Goal: Task Accomplishment & Management: Use online tool/utility

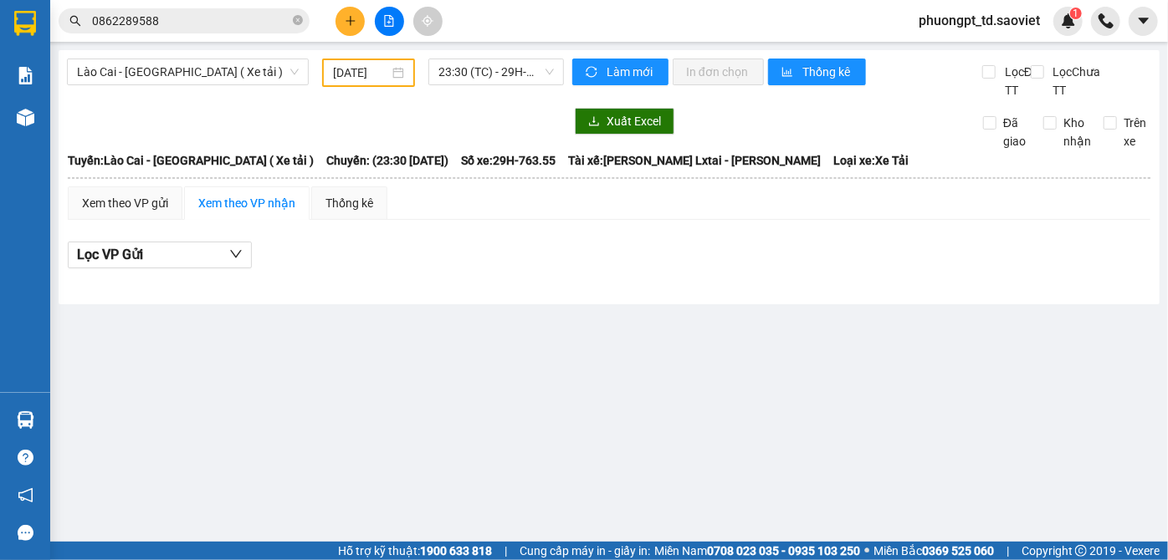
drag, startPoint x: 300, startPoint y: 23, endPoint x: 152, endPoint y: 16, distance: 148.2
click at [298, 23] on icon "close-circle" at bounding box center [298, 20] width 10 height 10
paste input "0888891993"
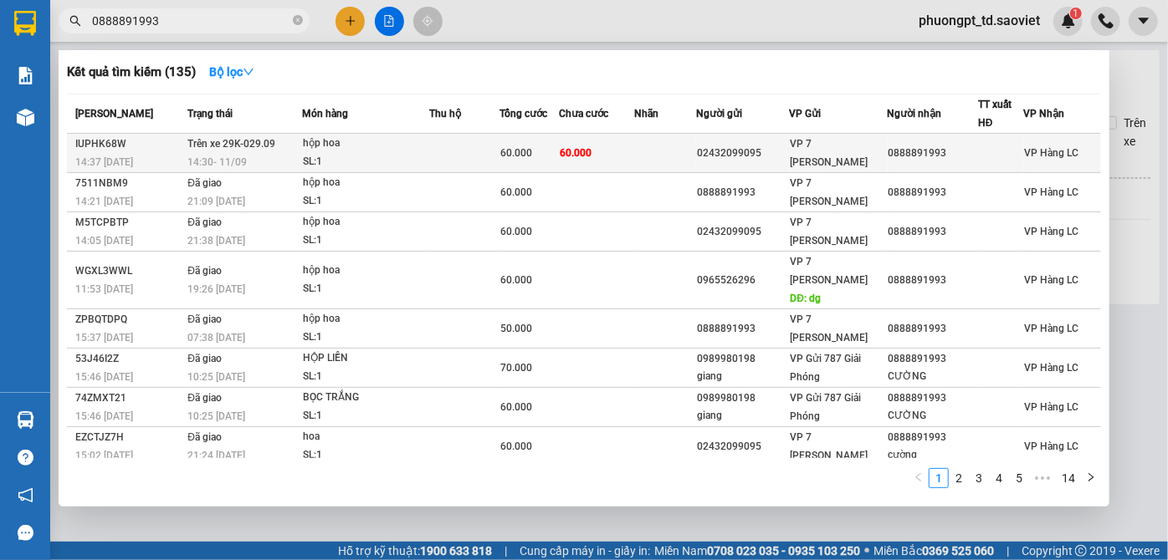
type input "0888891993"
click at [321, 150] on div "hộp hoa" at bounding box center [365, 144] width 125 height 18
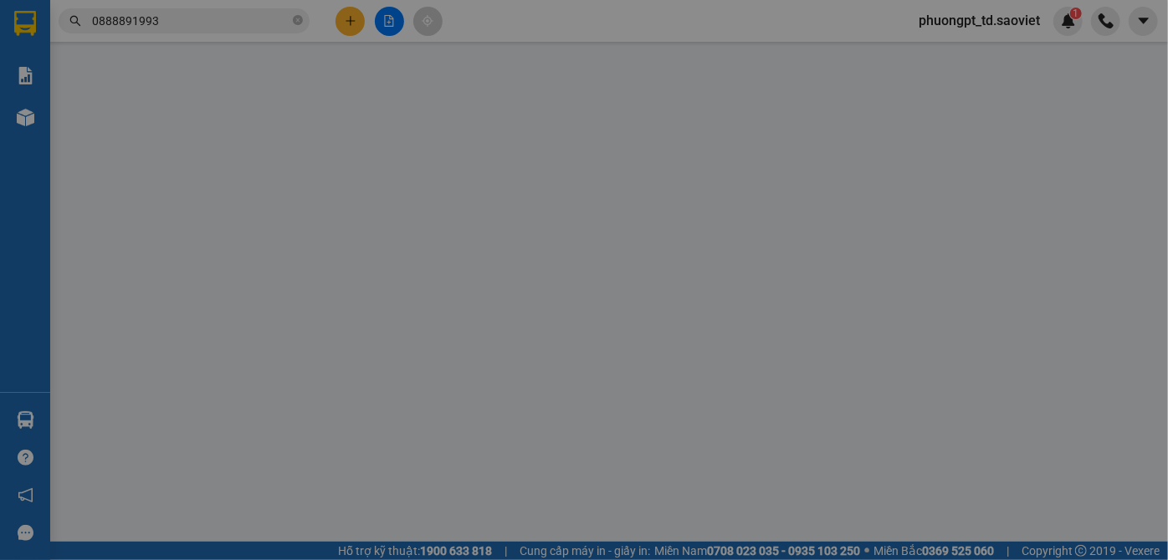
type input "02432099095"
type input "0888891993"
type input "60.000"
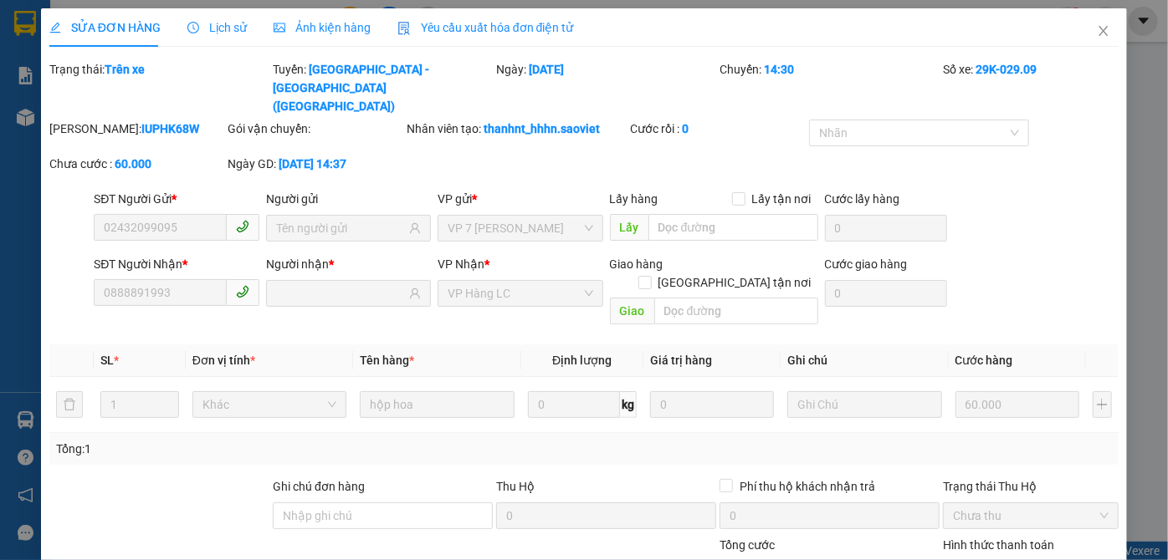
click at [224, 29] on span "Lịch sử" at bounding box center [216, 27] width 59 height 13
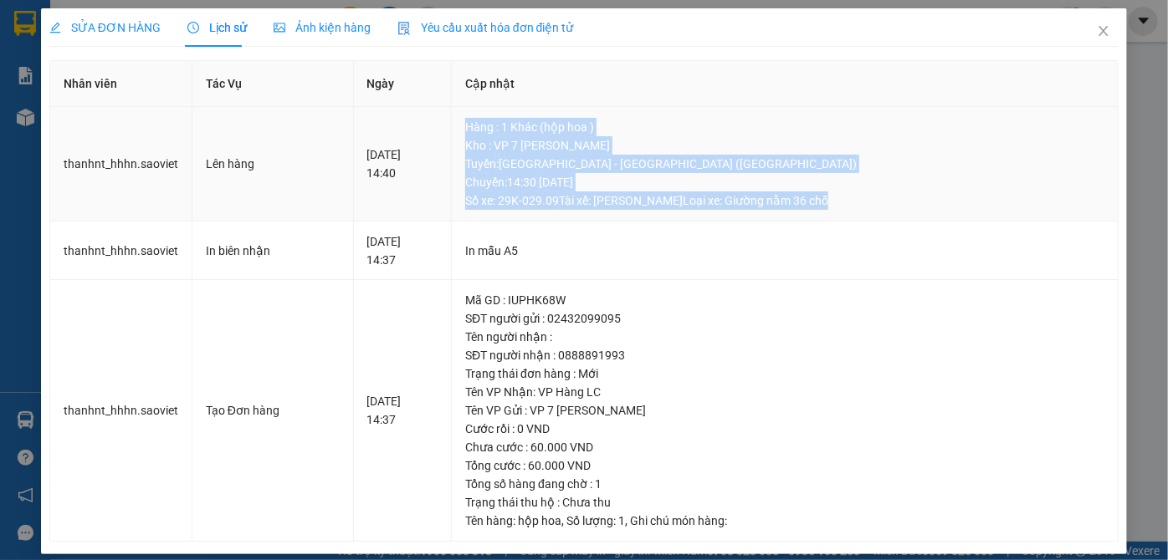
drag, startPoint x: 499, startPoint y: 123, endPoint x: 893, endPoint y: 212, distance: 404.0
click at [893, 212] on td "Hàng : 1 Khác (hộp hoa ) Kho : VP 7 [PERSON_NAME] Tuyến : [GEOGRAPHIC_DATA] - […" at bounding box center [785, 164] width 667 height 115
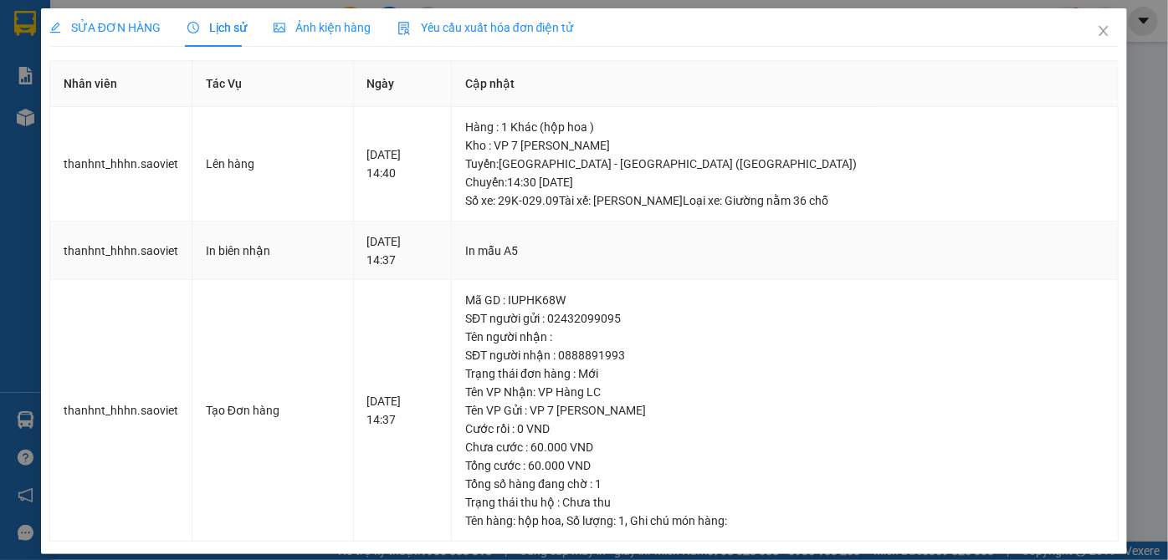
click at [888, 222] on td "In mẫu A5" at bounding box center [785, 251] width 667 height 59
